Goal: Navigation & Orientation: Find specific page/section

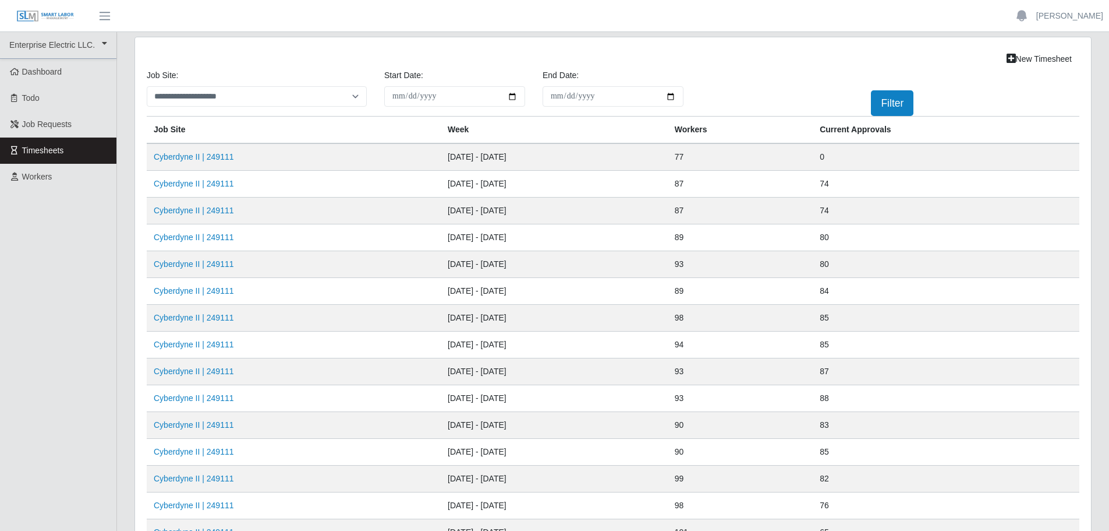
select select "****"
click at [47, 178] on span "Workers" at bounding box center [37, 176] width 30 height 9
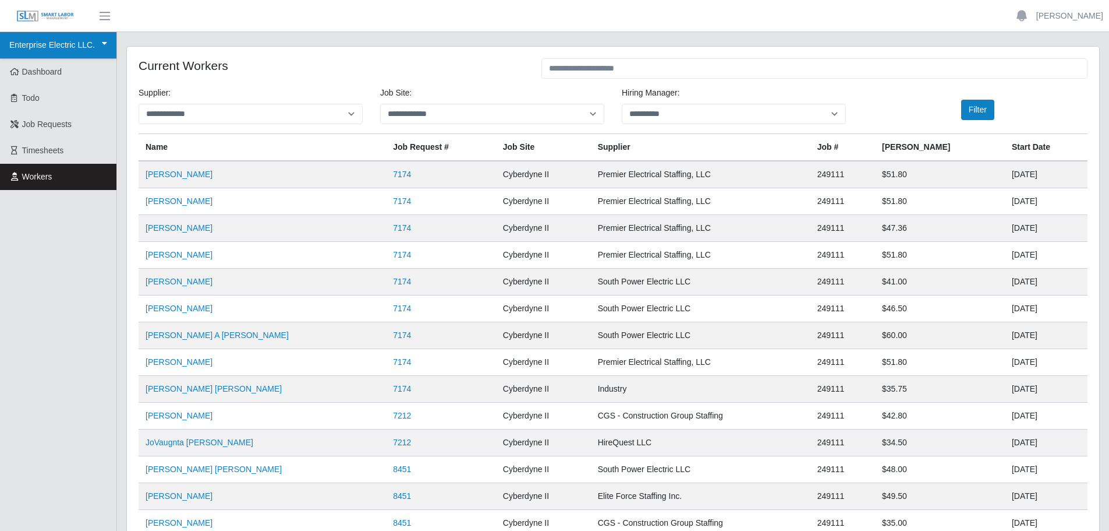
click at [49, 43] on link "Enterprise Electric LLC." at bounding box center [58, 45] width 116 height 27
click at [69, 70] on div "Enterprise Electric LLC." at bounding box center [57, 73] width 109 height 24
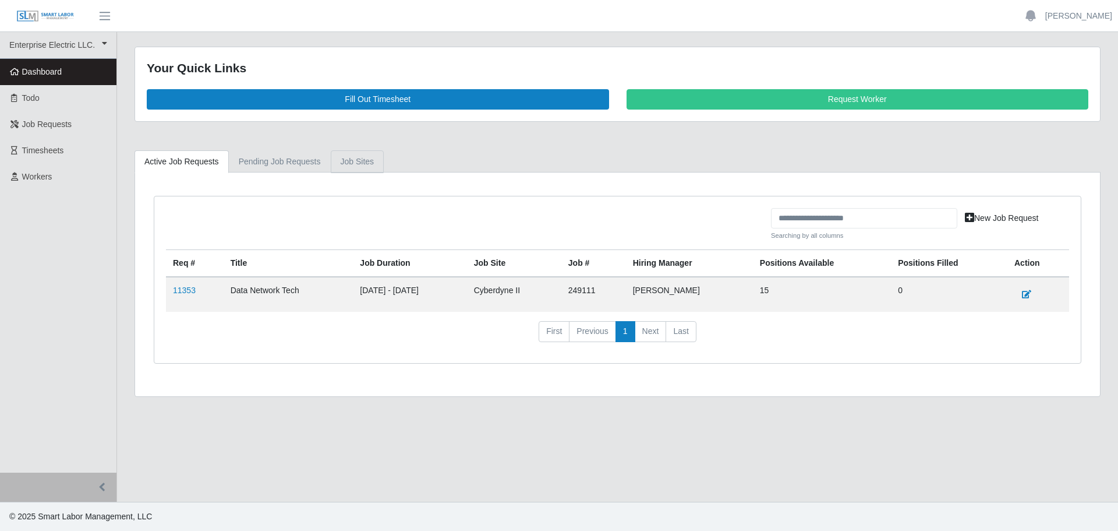
click at [340, 158] on link "job sites" at bounding box center [358, 161] width 54 height 23
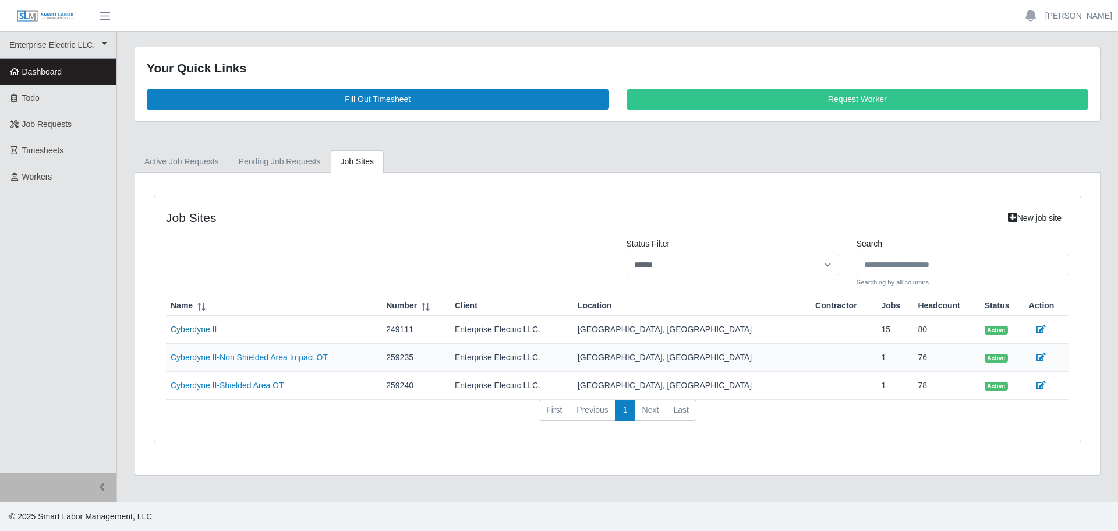
click at [201, 329] on link "Cyberdyne II" at bounding box center [194, 328] width 46 height 9
